Goal: Transaction & Acquisition: Purchase product/service

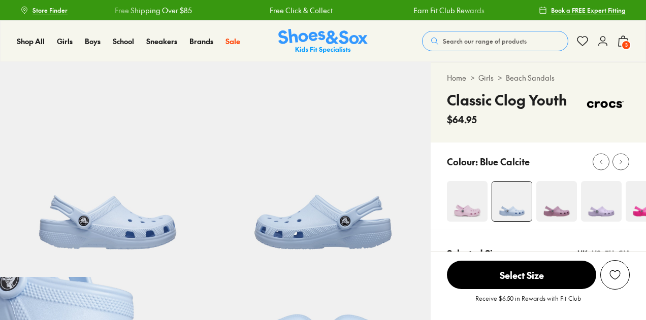
click at [562, 206] on img at bounding box center [556, 201] width 41 height 41
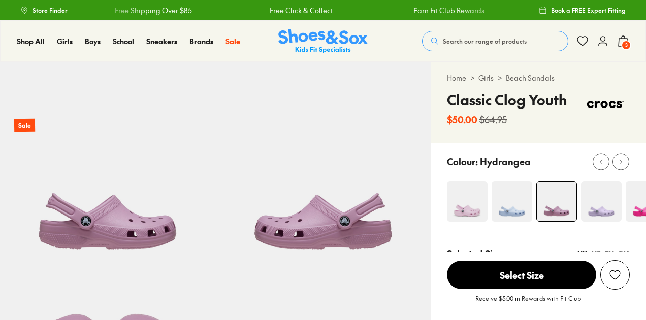
select select "*"
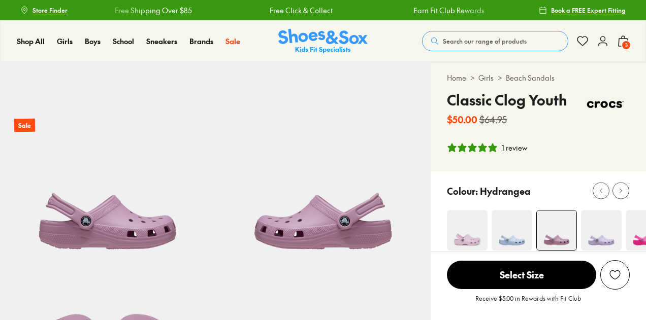
click at [601, 229] on img at bounding box center [601, 230] width 41 height 41
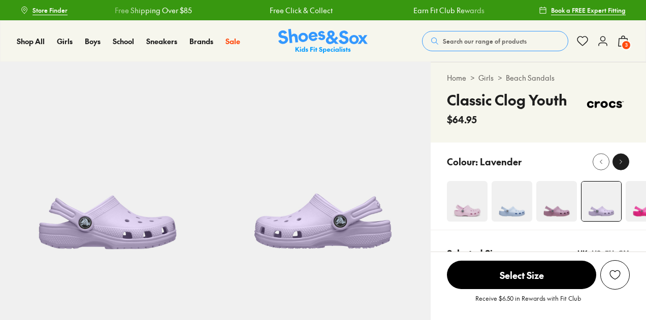
click at [617, 167] on button at bounding box center [620, 161] width 17 height 17
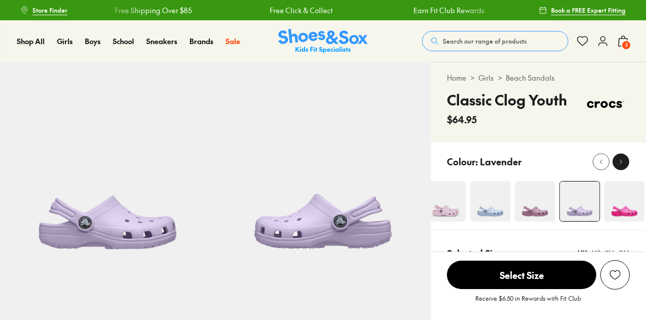
click at [617, 167] on button at bounding box center [620, 161] width 17 height 17
click at [617, 143] on div "Home > Girls > Beach Sandals Classic Clog Youth $64.95" at bounding box center [537, 102] width 215 height 80
select select "*"
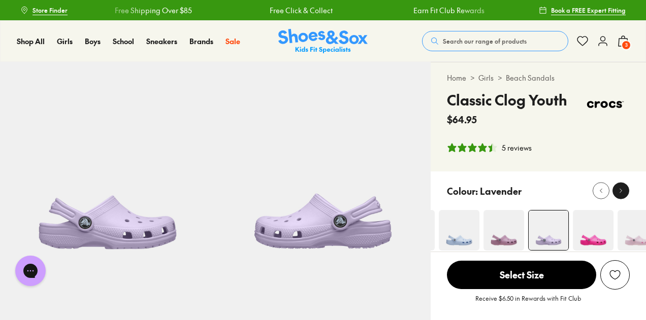
click at [623, 186] on div at bounding box center [620, 191] width 11 height 11
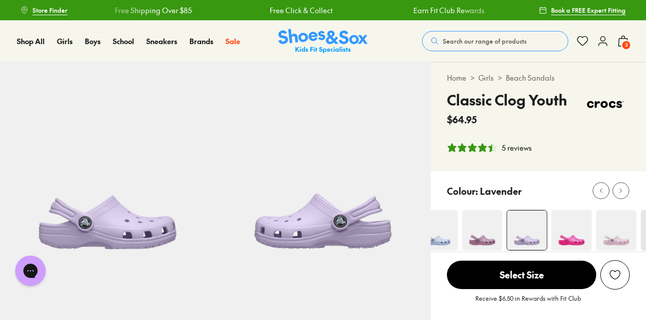
click at [617, 181] on div "Colour: Lavender" at bounding box center [546, 191] width 199 height 22
click at [617, 180] on div "Colour: Lavender" at bounding box center [546, 191] width 199 height 22
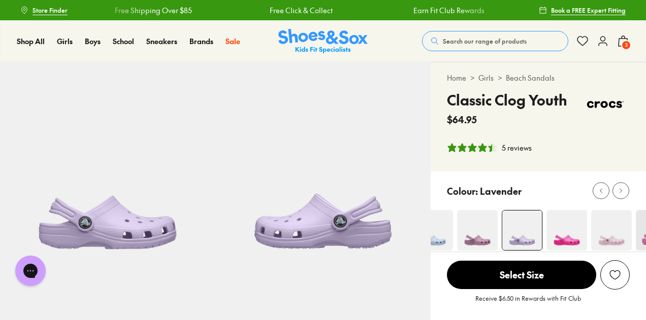
click at [617, 180] on div "Colour: Lavender" at bounding box center [546, 191] width 199 height 22
click at [563, 224] on img at bounding box center [566, 230] width 41 height 41
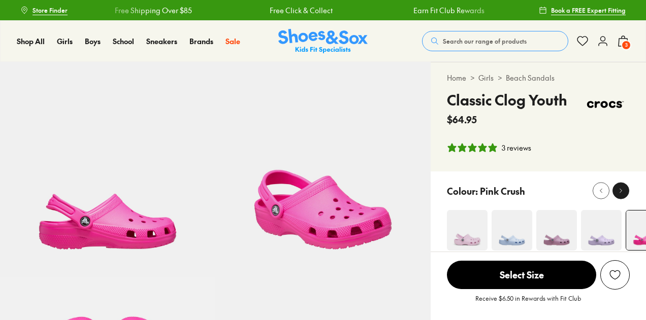
select select "*"
click at [616, 189] on div at bounding box center [620, 191] width 11 height 11
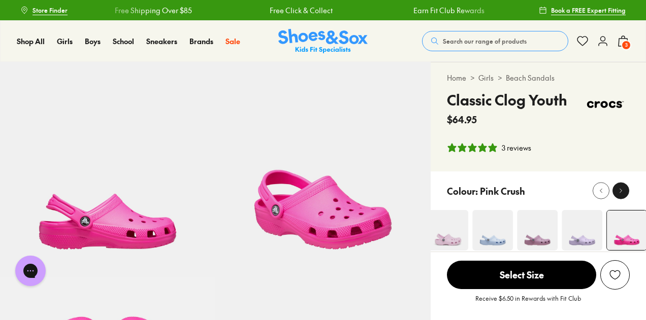
click at [616, 189] on div at bounding box center [620, 191] width 11 height 11
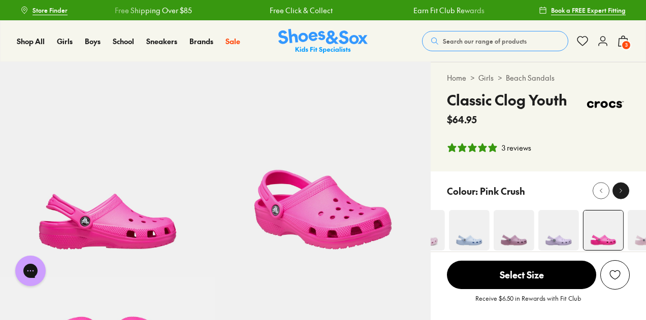
click at [616, 189] on div at bounding box center [620, 191] width 11 height 11
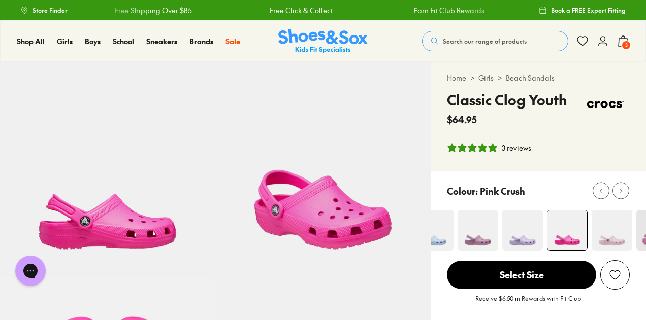
click at [616, 237] on img at bounding box center [611, 230] width 41 height 41
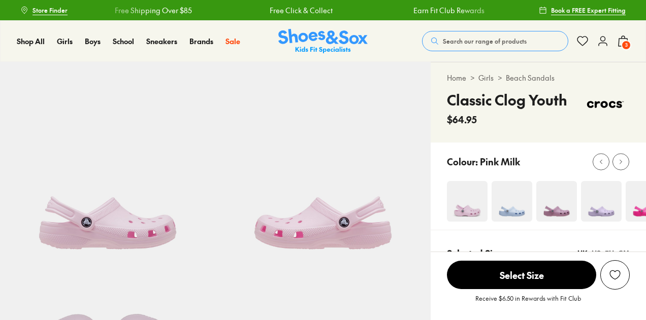
select select "*"
click at [632, 214] on img at bounding box center [645, 201] width 41 height 41
click at [618, 161] on icon at bounding box center [621, 162] width 8 height 8
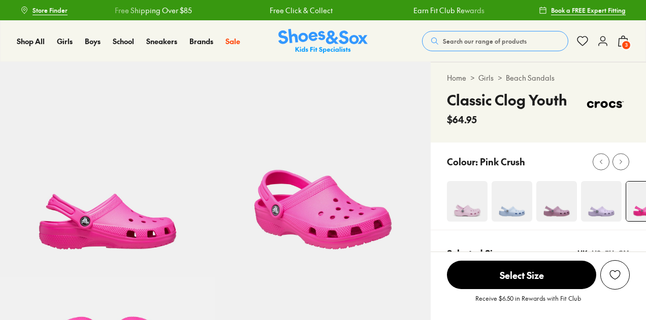
select select "*"
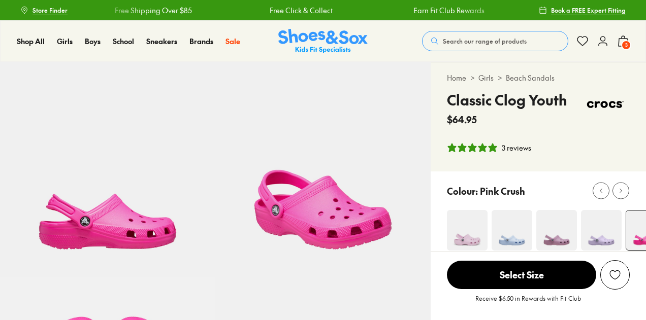
click at [619, 195] on div at bounding box center [620, 191] width 11 height 11
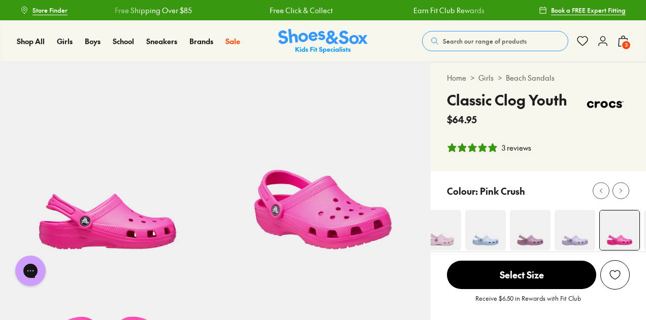
click at [513, 266] on span "Select Size" at bounding box center [521, 275] width 149 height 28
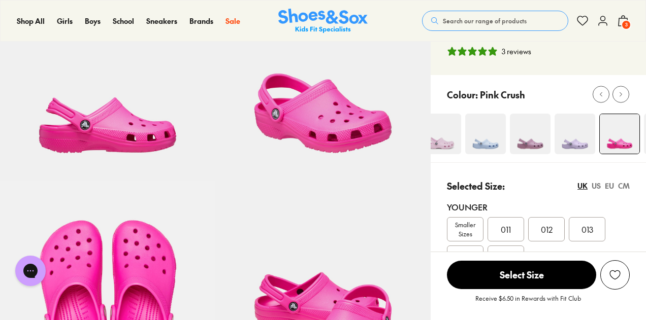
scroll to position [377, 0]
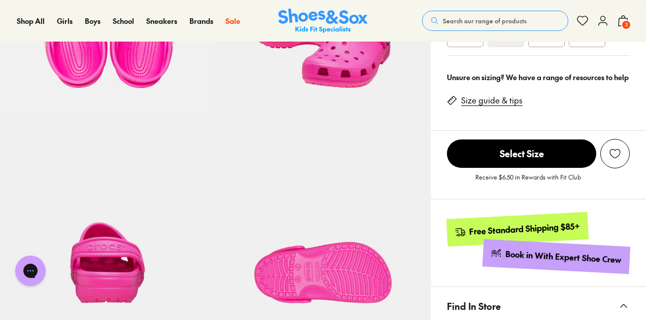
click at [627, 21] on span "3" at bounding box center [626, 25] width 10 height 10
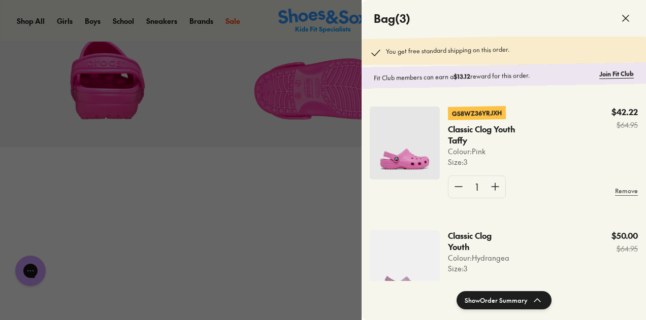
scroll to position [570, 0]
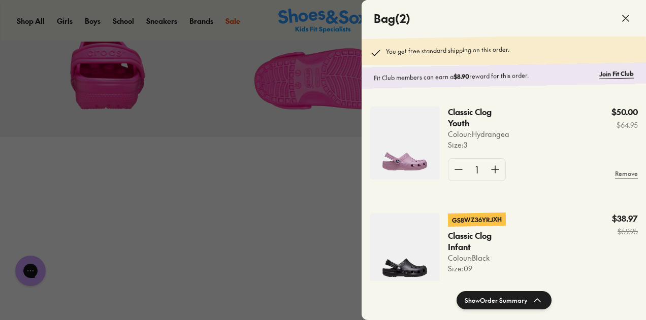
drag, startPoint x: 441, startPoint y: 180, endPoint x: 301, endPoint y: 86, distance: 168.2
click at [621, 18] on icon at bounding box center [625, 18] width 12 height 12
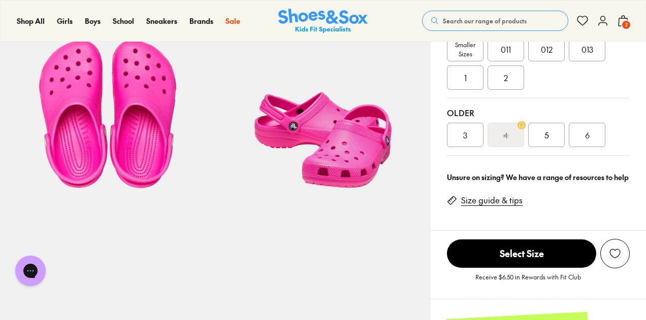
scroll to position [259, 0]
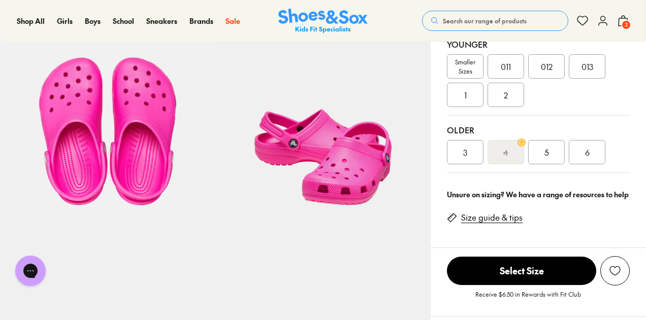
click at [461, 153] on div "3" at bounding box center [465, 152] width 37 height 24
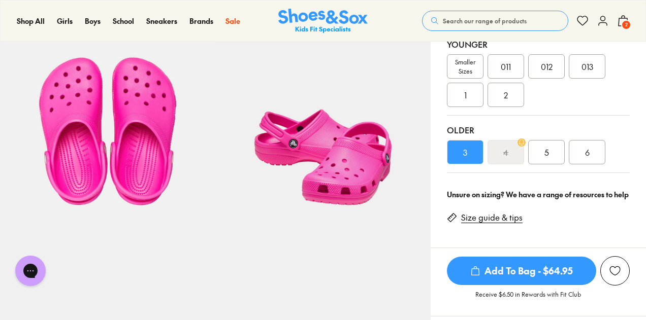
click at [503, 266] on span "Add To Bag - $64.95" at bounding box center [521, 271] width 149 height 28
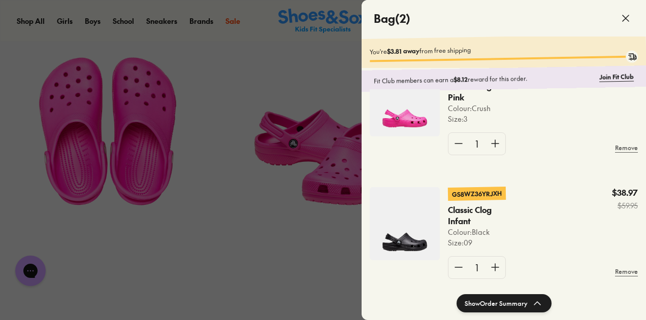
scroll to position [65, 0]
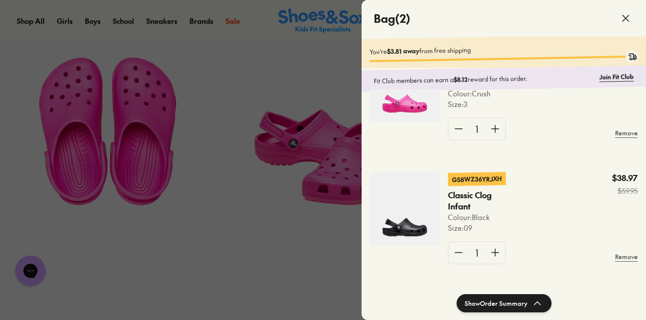
click at [498, 305] on button "Show Order Summary" at bounding box center [503, 303] width 95 height 18
click at [498, 305] on button "Hide Order Summary" at bounding box center [503, 303] width 93 height 18
click at [546, 181] on div "GS8WZ36YRJXH Classic Clog Infant Colour: Black Size : 09 $38.97 $59.95" at bounding box center [543, 203] width 190 height 61
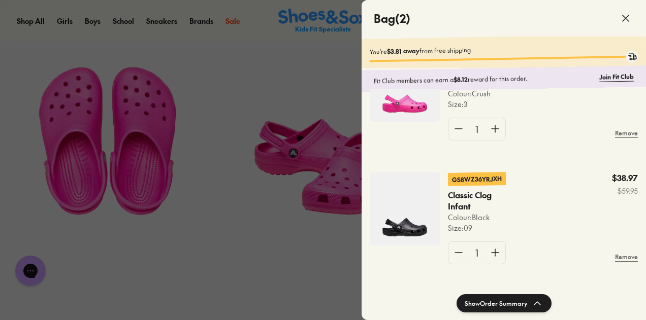
scroll to position [210, 0]
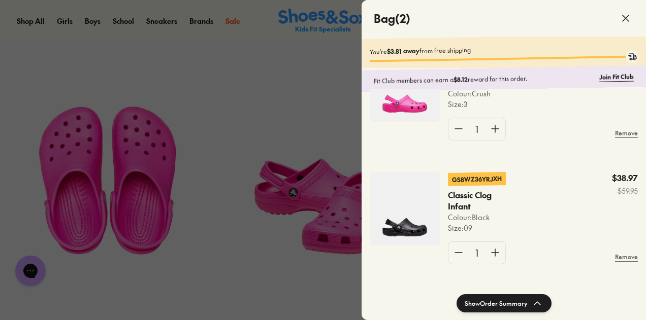
click at [622, 19] on icon at bounding box center [625, 18] width 12 height 12
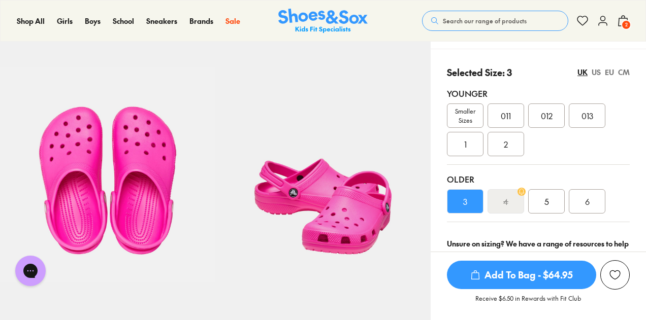
click at [623, 20] on icon at bounding box center [623, 21] width 12 height 12
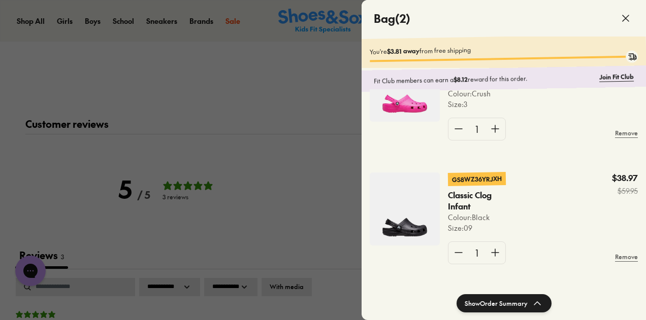
scroll to position [1367, 0]
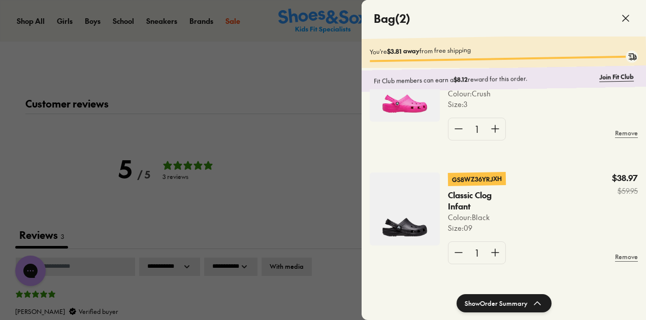
click at [556, 247] on form "1 Remove" at bounding box center [543, 252] width 190 height 39
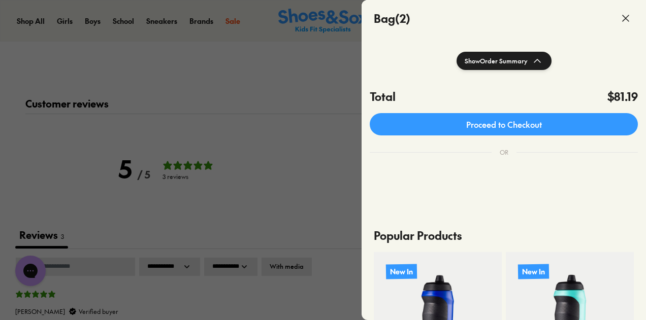
scroll to position [264, 0]
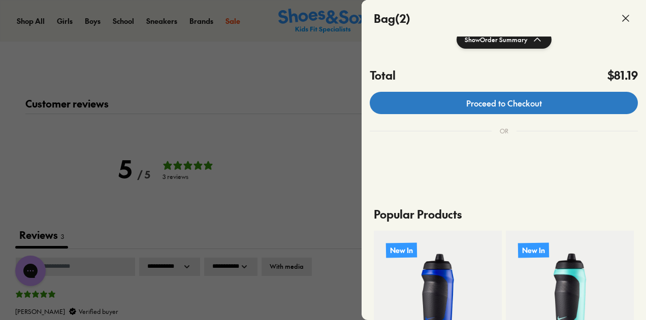
click at [508, 97] on link "Proceed to Checkout" at bounding box center [503, 103] width 268 height 22
